Goal: Task Accomplishment & Management: Manage account settings

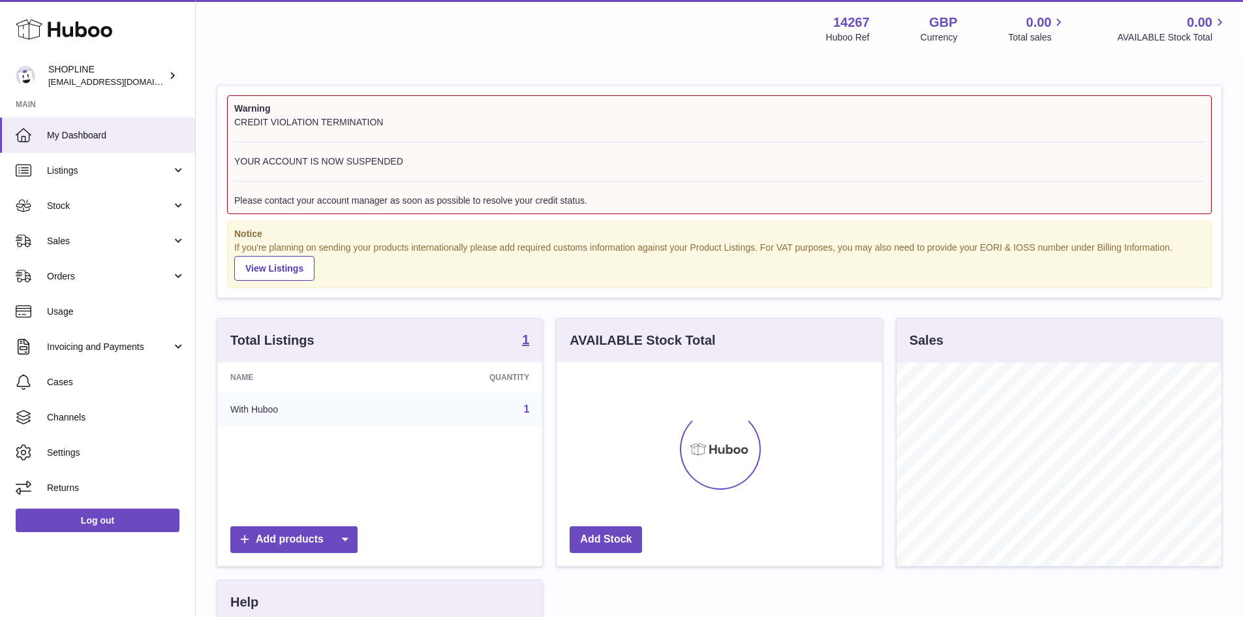
scroll to position [204, 326]
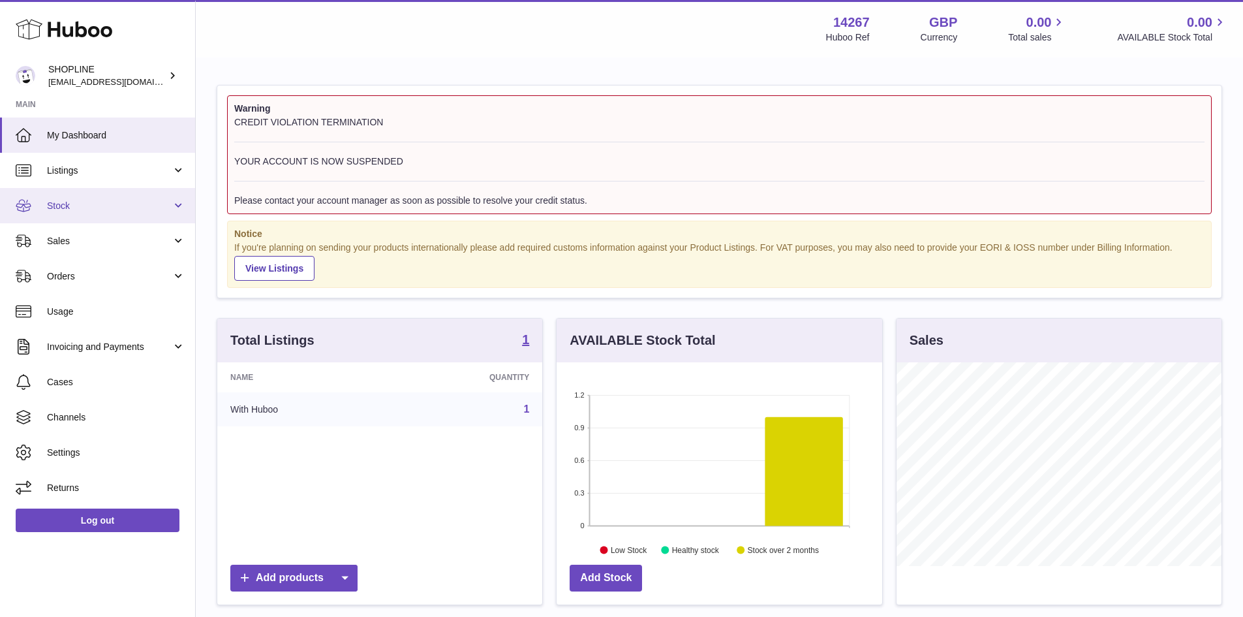
click at [97, 201] on span "Stock" at bounding box center [109, 206] width 125 height 12
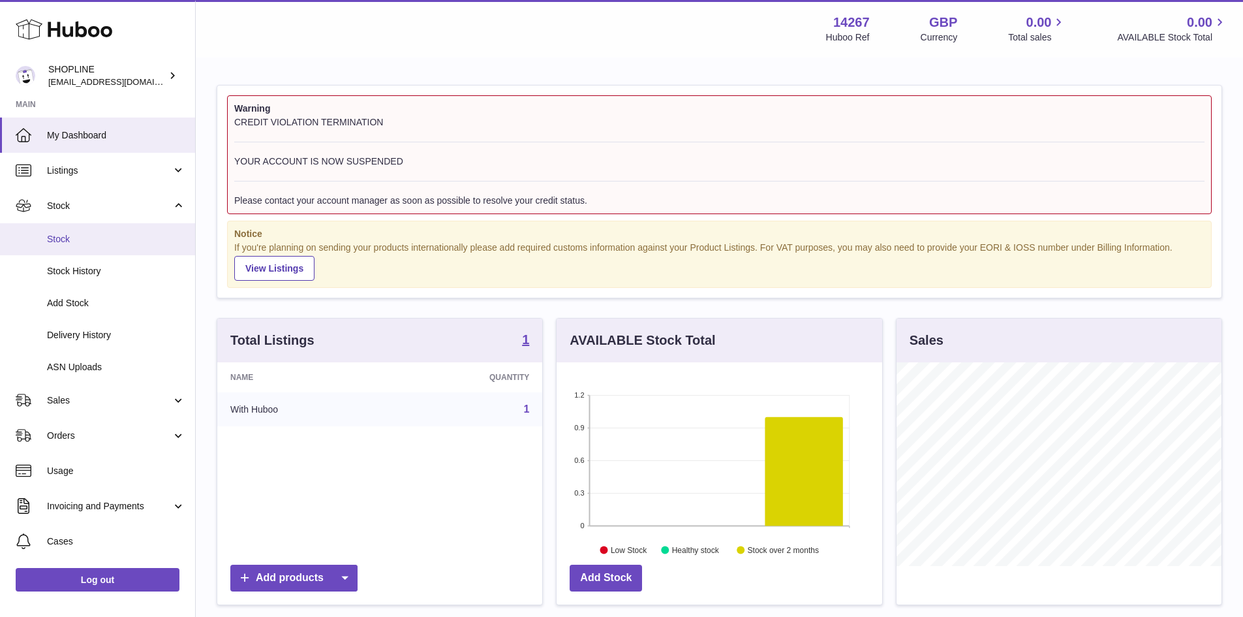
click at [95, 234] on span "Stock" at bounding box center [116, 239] width 138 height 12
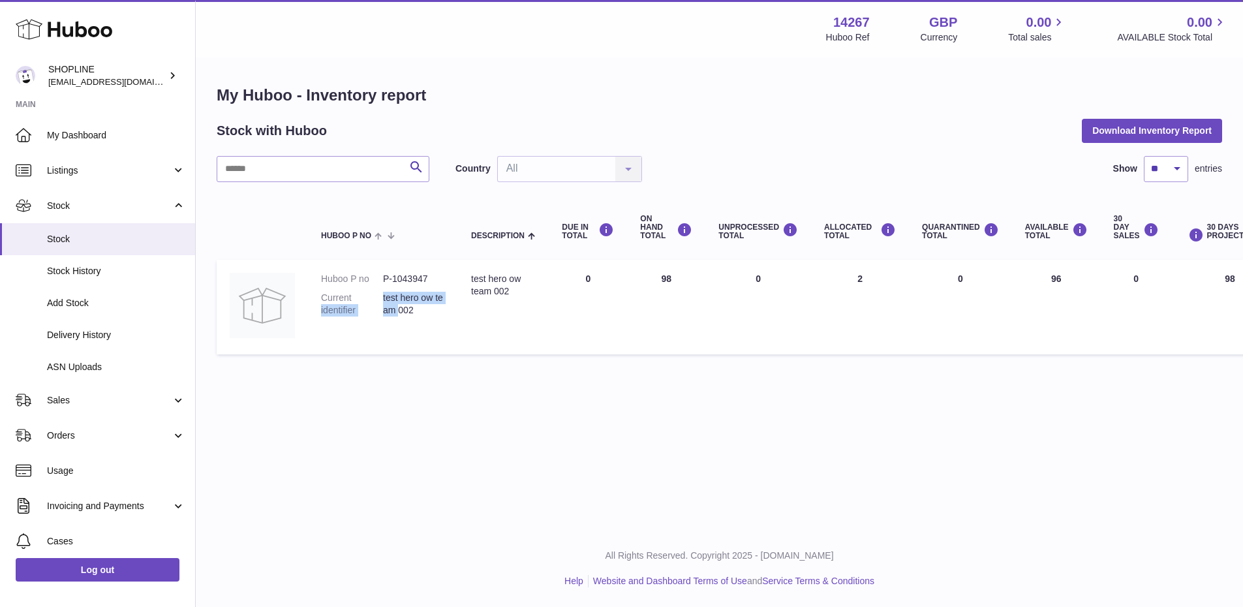
drag, startPoint x: 371, startPoint y: 300, endPoint x: 416, endPoint y: 314, distance: 46.7
click at [409, 308] on dl "Huboo P no P-1043947 Current identifier test hero ow team 002" at bounding box center [383, 298] width 124 height 50
click at [448, 333] on td "Huboo P no P-1043947 Current identifier test hero ow team 002" at bounding box center [383, 307] width 150 height 95
